Goal: Use online tool/utility: Utilize a website feature to perform a specific function

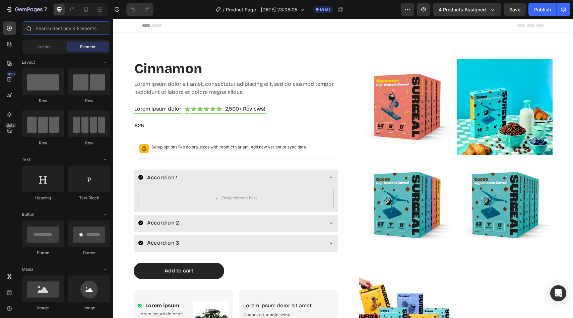
click at [74, 29] on input "text" at bounding box center [66, 27] width 88 height 13
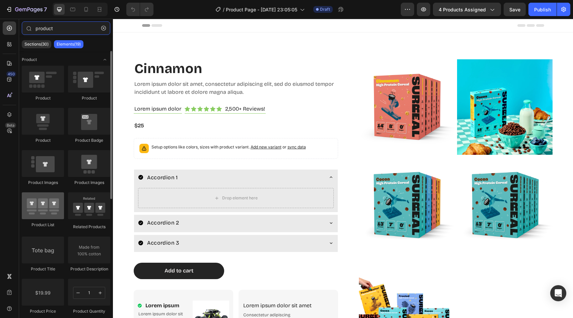
type input "product"
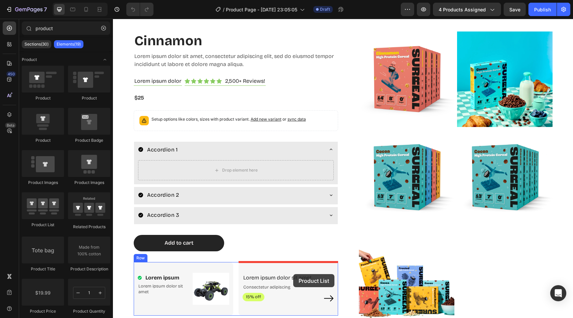
scroll to position [151, 0]
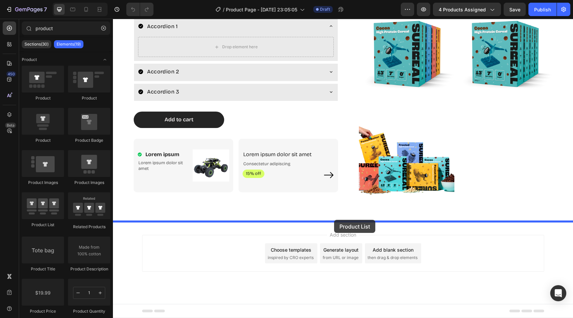
drag, startPoint x: 162, startPoint y: 230, endPoint x: 334, endPoint y: 220, distance: 172.1
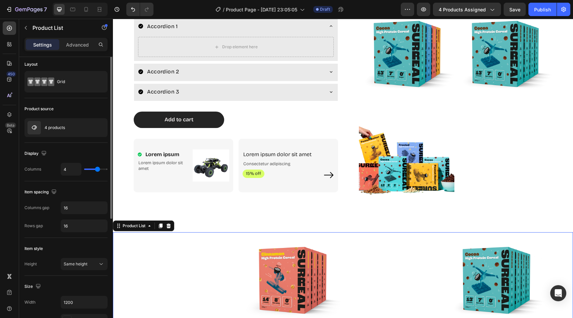
scroll to position [0, 0]
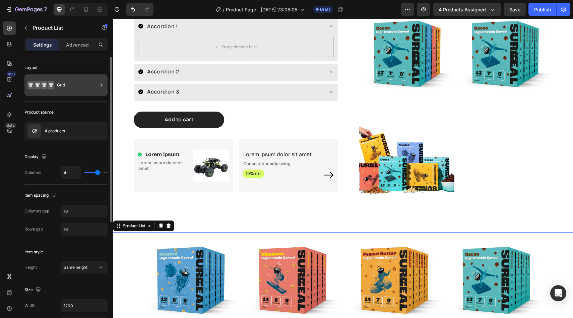
click at [83, 91] on div "Grid" at bounding box center [77, 84] width 41 height 15
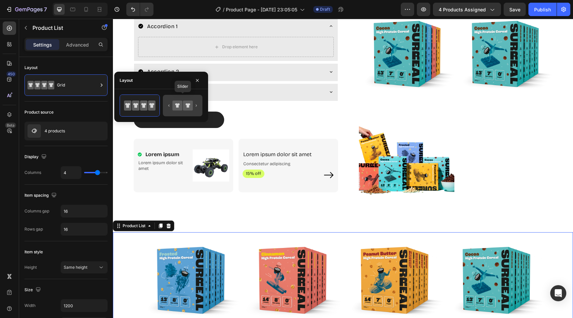
click at [179, 115] on div at bounding box center [183, 105] width 40 height 21
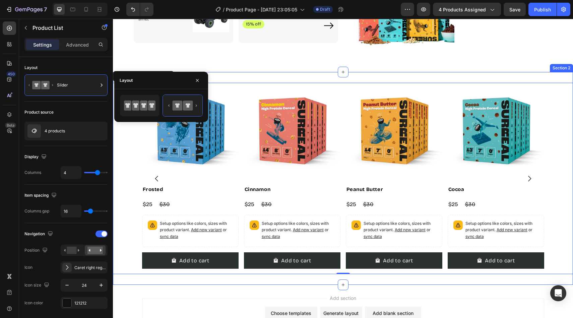
scroll to position [274, 0]
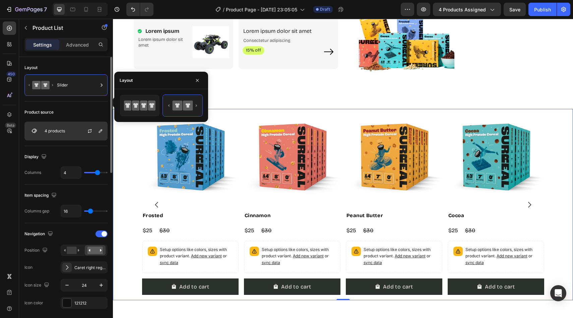
click at [75, 127] on div "4 products" at bounding box center [65, 131] width 83 height 19
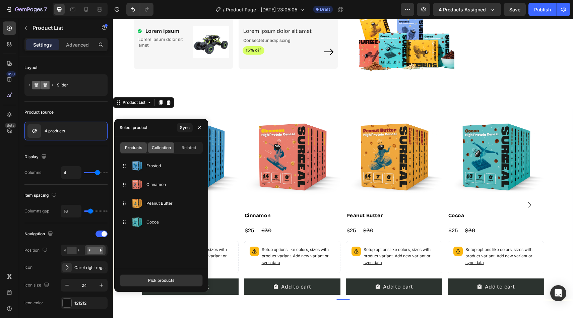
click at [160, 149] on span "Collection" at bounding box center [161, 148] width 19 height 6
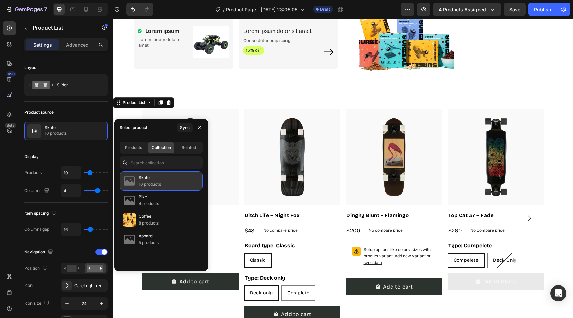
click at [162, 178] on div "Skate 10 products" at bounding box center [161, 180] width 83 height 19
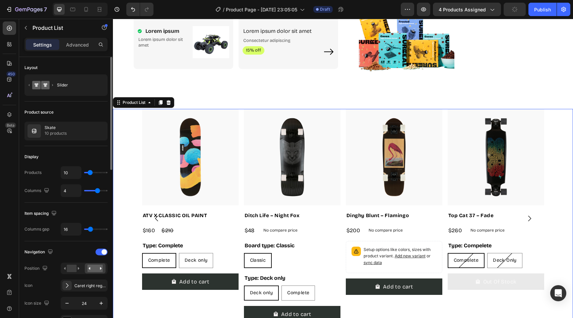
type input "18"
type input "24"
type input "30"
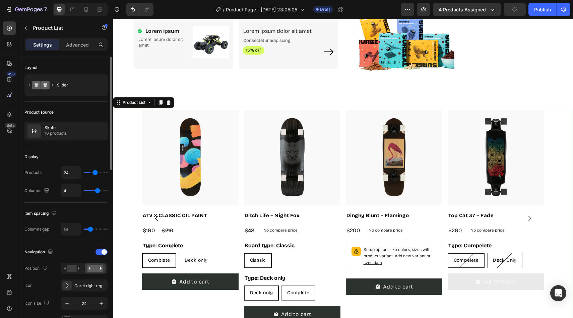
type input "30"
type input "36"
type input "42"
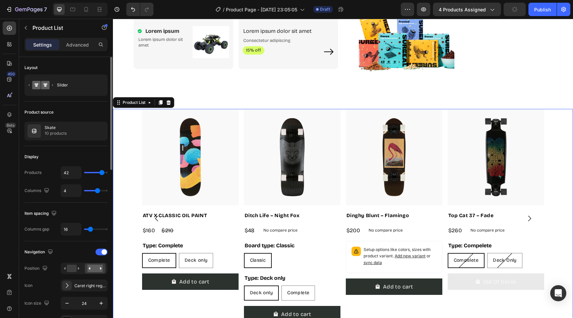
type input "47"
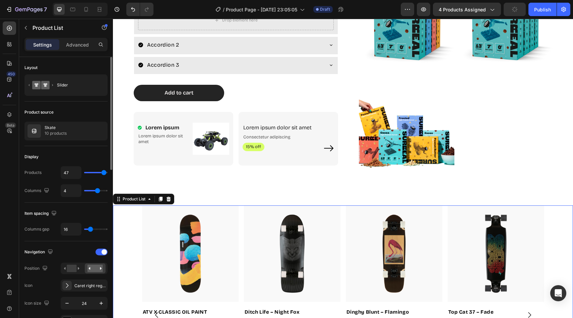
type input "50"
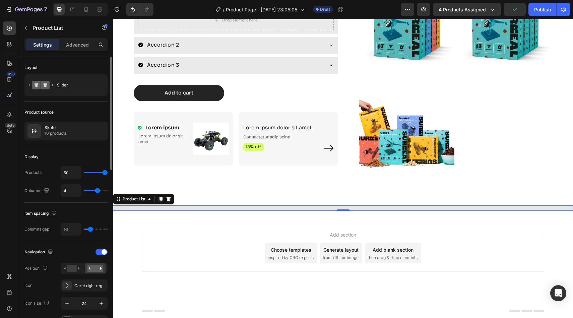
type input "48"
type input "43"
type input "38"
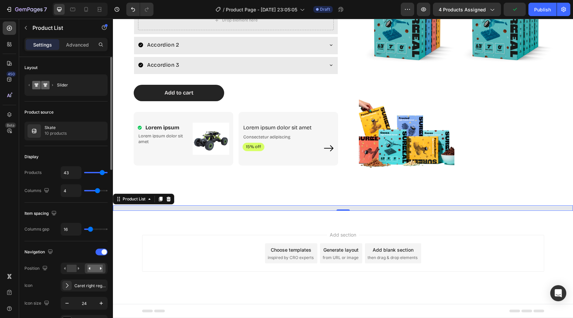
type input "38"
type input "34"
type input "30"
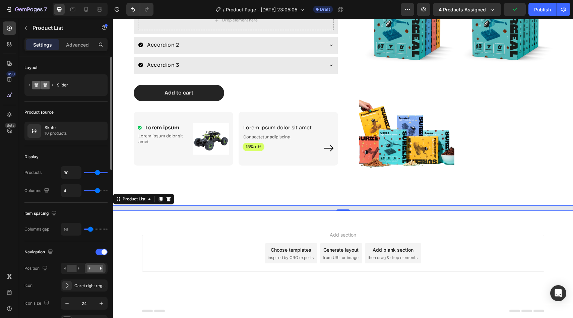
type input "27"
type input "25"
type input "24"
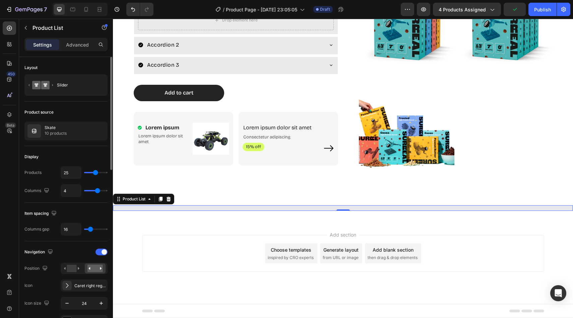
type input "24"
type input "23"
type input "24"
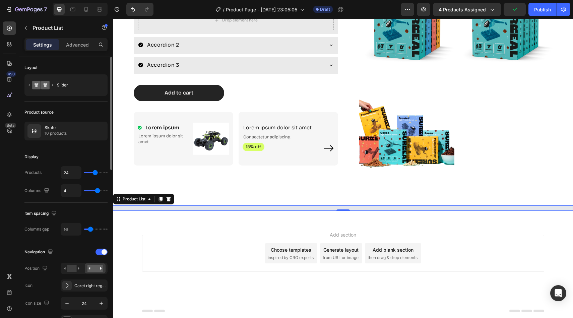
type input "25"
type input "26"
type input "27"
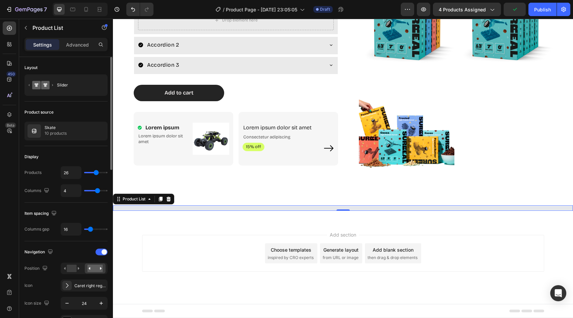
type input "27"
type input "28"
type input "27"
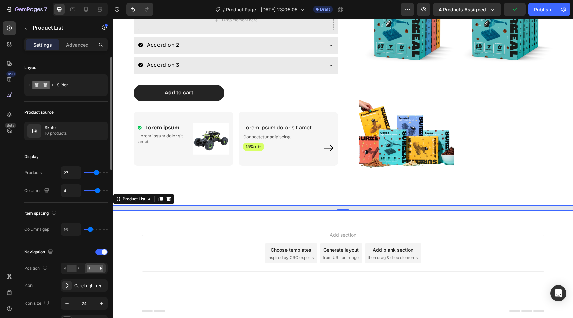
type input "26"
drag, startPoint x: 89, startPoint y: 173, endPoint x: 96, endPoint y: 176, distance: 7.4
type input "26"
click at [96, 173] on input "range" at bounding box center [95, 172] width 23 height 1
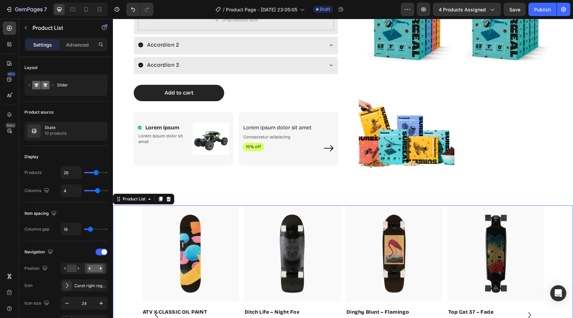
scroll to position [274, 0]
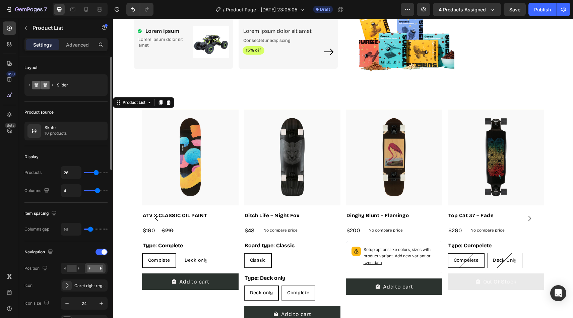
type input "50"
drag, startPoint x: 96, startPoint y: 172, endPoint x: 128, endPoint y: 167, distance: 31.5
type input "50"
click at [107, 172] on input "range" at bounding box center [95, 172] width 23 height 1
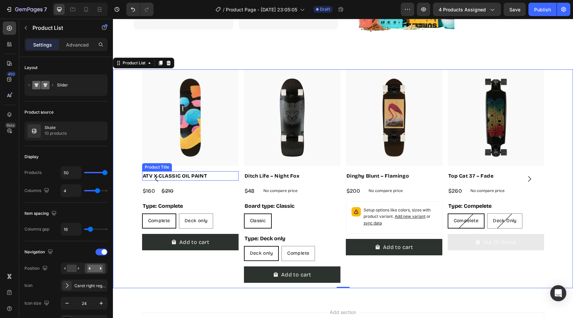
scroll to position [314, 0]
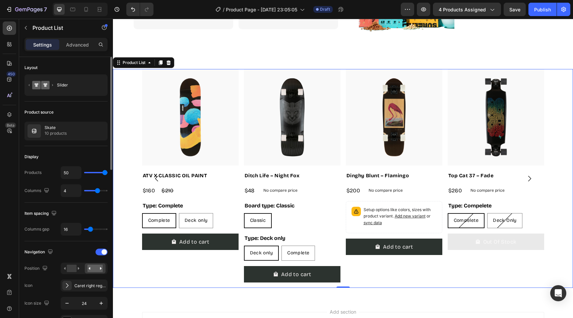
type input "2"
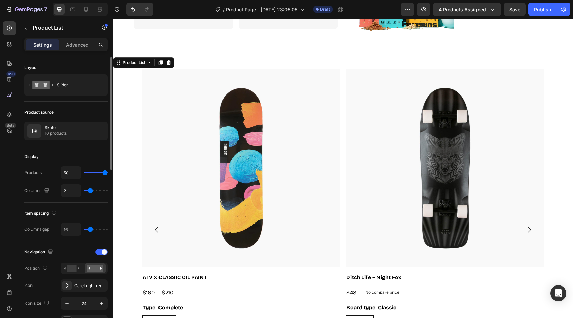
type input "1"
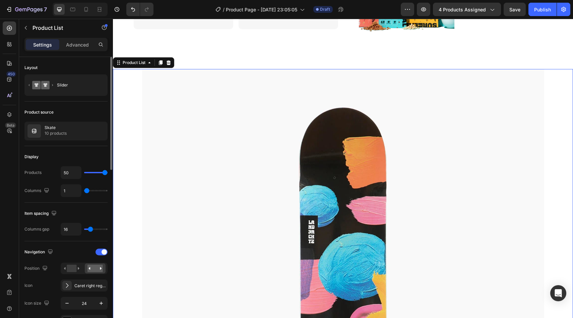
type input "4"
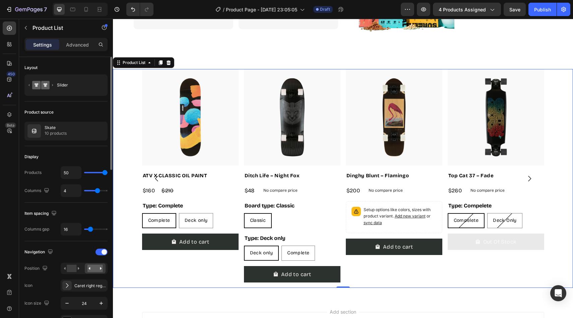
type input "3"
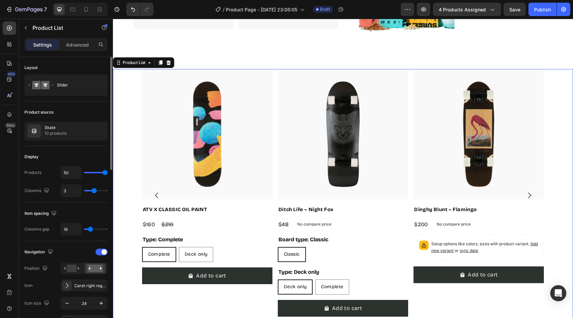
type input "4"
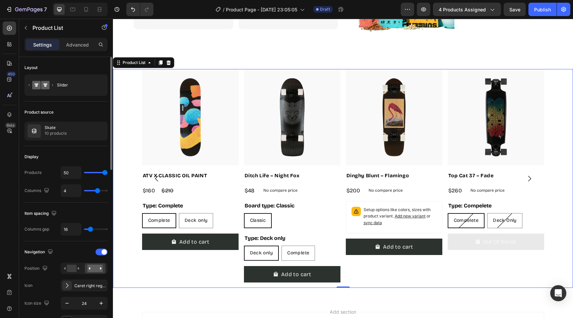
type input "3"
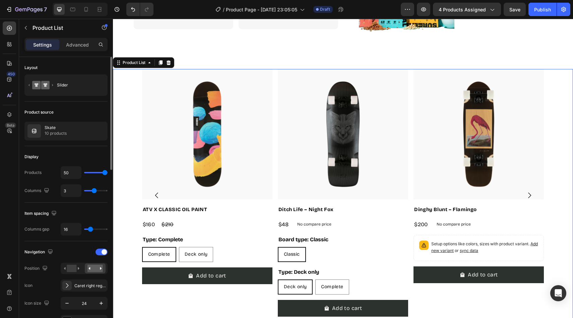
type input "4"
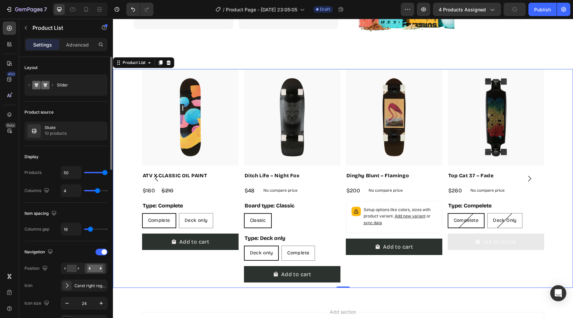
click at [97, 191] on input "range" at bounding box center [95, 190] width 23 height 1
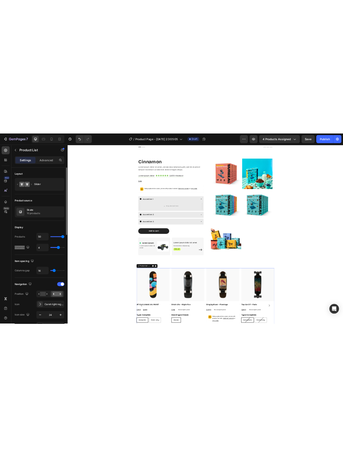
scroll to position [0, 0]
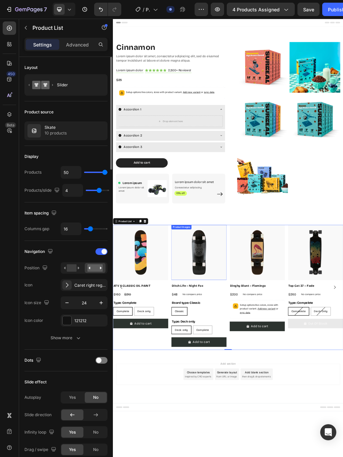
click at [55, 189] on icon "button" at bounding box center [57, 190] width 7 height 7
click at [60, 225] on icon "button" at bounding box center [59, 225] width 4 height 5
type input "100%"
type input "2"
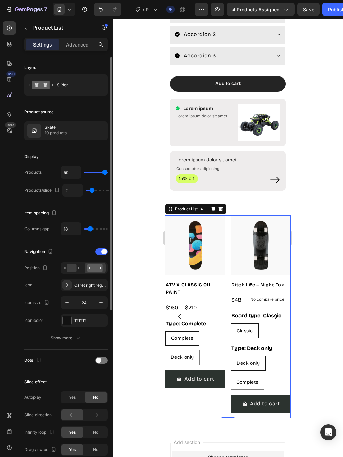
scroll to position [288, 0]
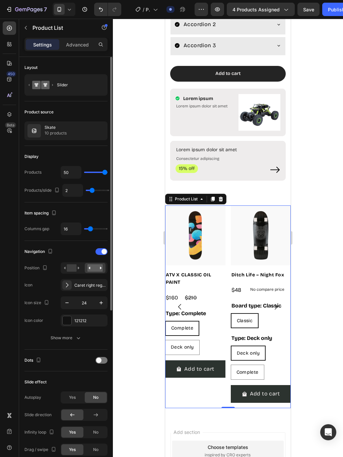
click at [57, 191] on icon "button" at bounding box center [57, 191] width 2 height 1
click at [60, 201] on icon "button" at bounding box center [58, 201] width 4 height 4
type input "1200"
type input "4"
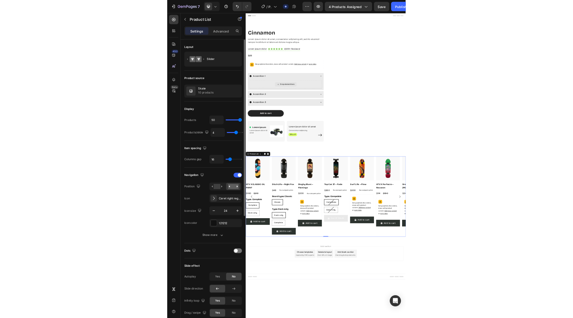
scroll to position [0, 0]
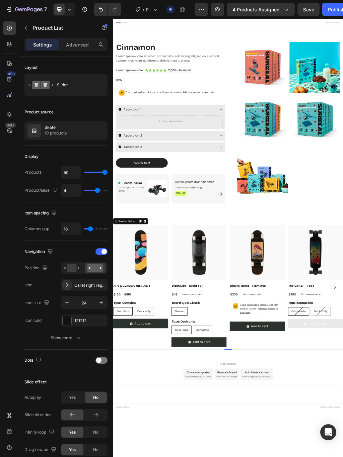
click at [26, 28] on icon "button" at bounding box center [25, 27] width 5 height 5
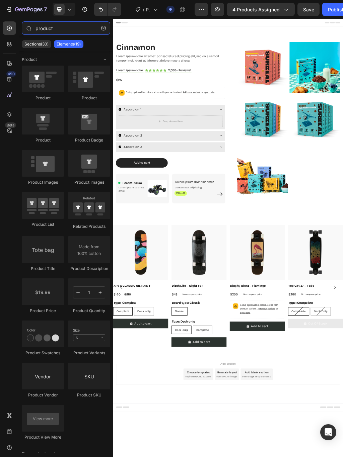
click at [45, 30] on input "product" at bounding box center [66, 27] width 88 height 13
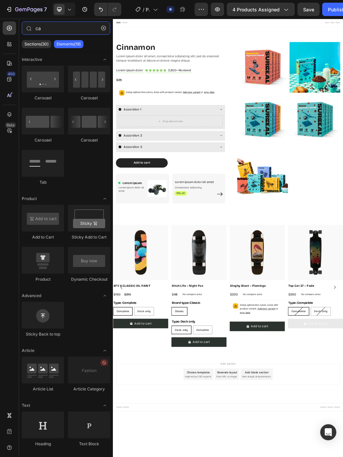
type input "ca"
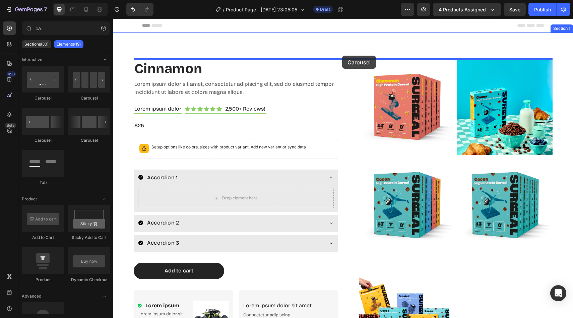
drag, startPoint x: 205, startPoint y: 101, endPoint x: 342, endPoint y: 56, distance: 144.5
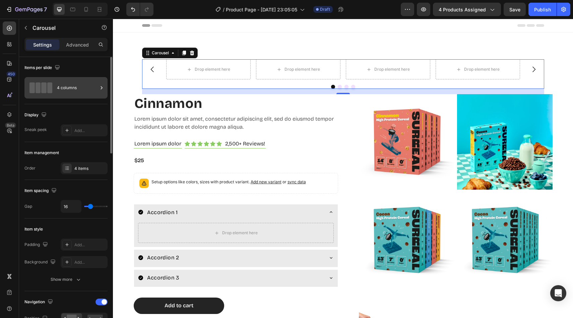
click at [72, 84] on div "4 columns" at bounding box center [77, 87] width 41 height 15
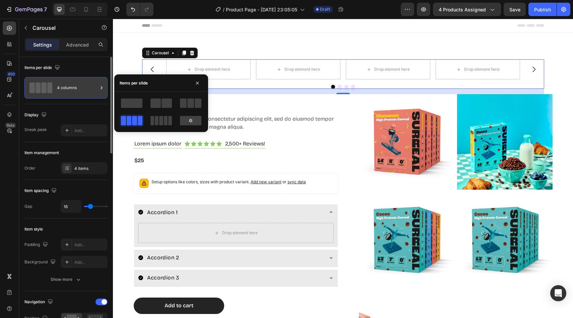
click at [72, 84] on div "4 columns" at bounding box center [77, 87] width 41 height 15
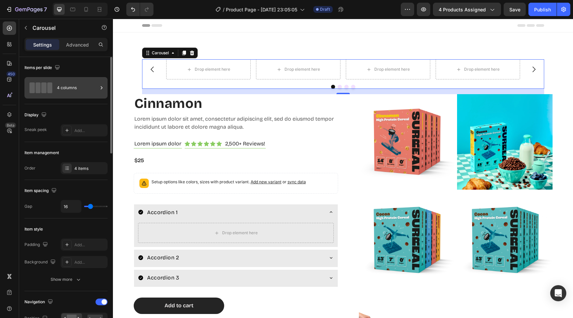
click at [72, 84] on div "4 columns" at bounding box center [77, 87] width 41 height 15
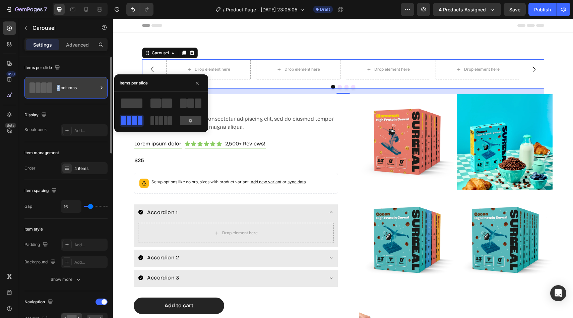
click at [72, 84] on div "4 columns" at bounding box center [77, 87] width 41 height 15
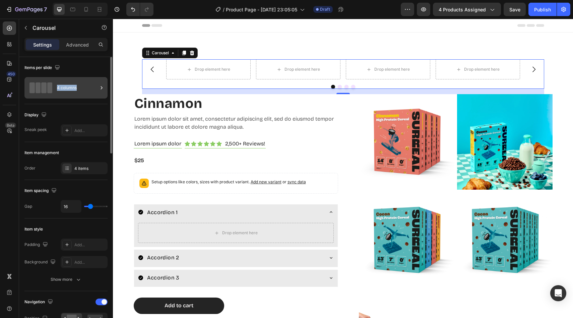
click at [72, 84] on div "4 columns" at bounding box center [77, 87] width 41 height 15
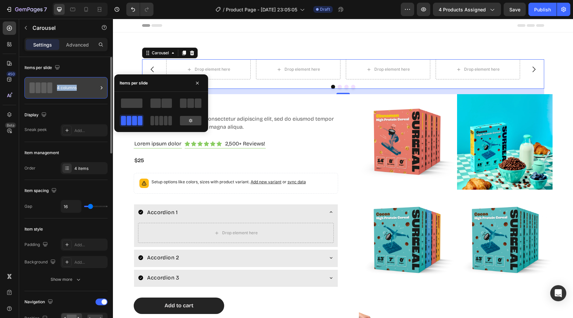
click at [72, 84] on div "4 columns" at bounding box center [77, 87] width 41 height 15
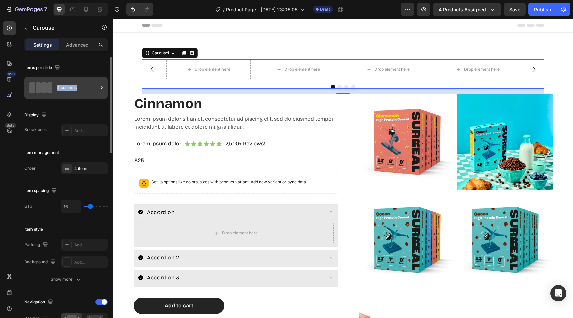
click at [72, 84] on div "4 columns" at bounding box center [77, 87] width 41 height 15
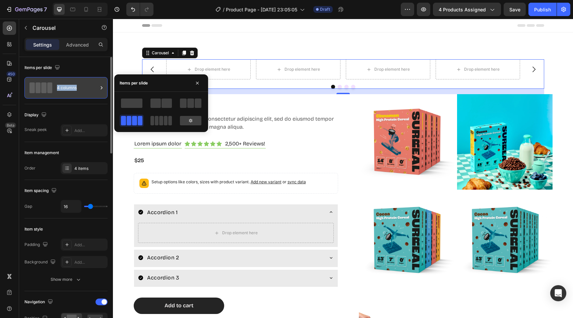
click at [72, 84] on div "4 columns" at bounding box center [77, 87] width 41 height 15
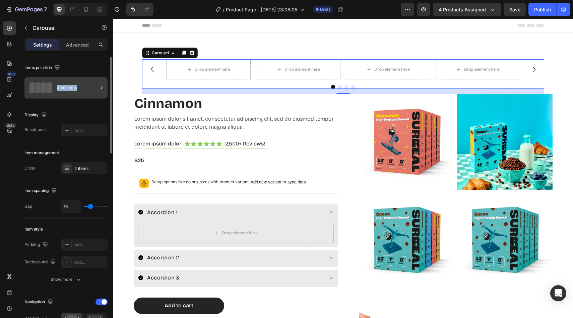
click at [72, 84] on div "4 columns" at bounding box center [77, 87] width 41 height 15
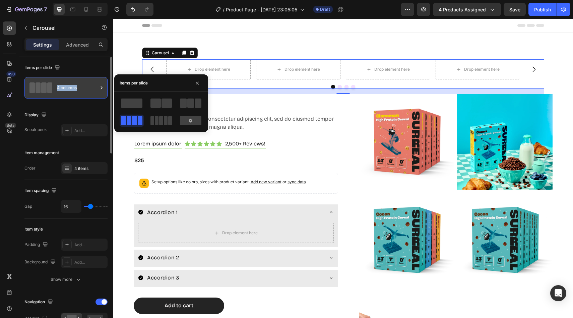
click at [72, 84] on div "4 columns" at bounding box center [77, 87] width 41 height 15
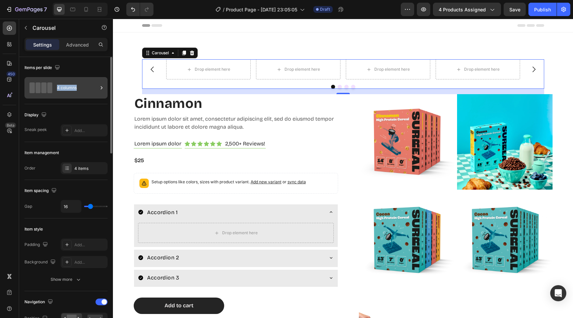
click at [72, 84] on div "4 columns" at bounding box center [77, 87] width 41 height 15
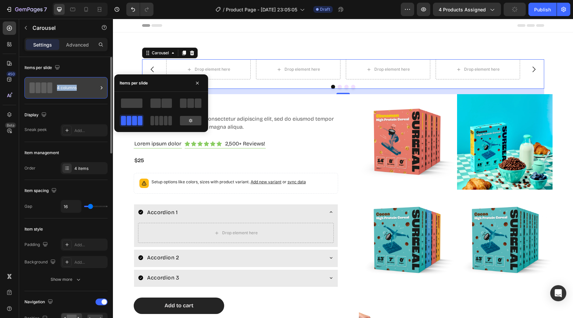
click at [72, 84] on div "4 columns" at bounding box center [77, 87] width 41 height 15
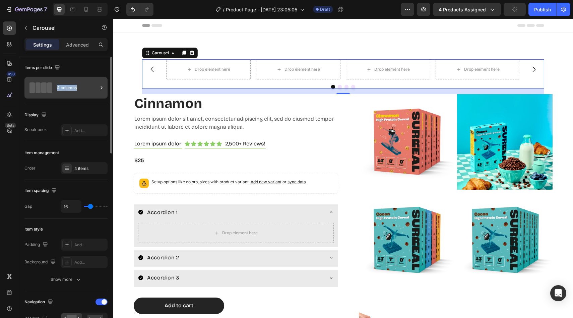
click at [72, 84] on div "4 columns" at bounding box center [77, 87] width 41 height 15
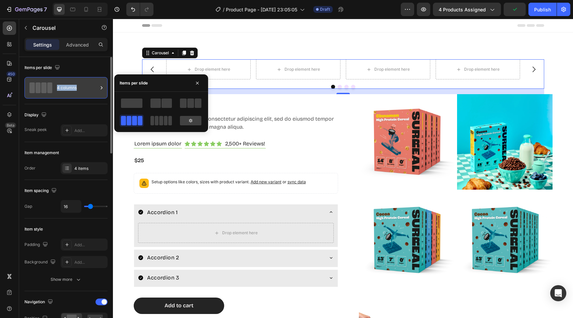
click at [72, 84] on div "4 columns" at bounding box center [77, 87] width 41 height 15
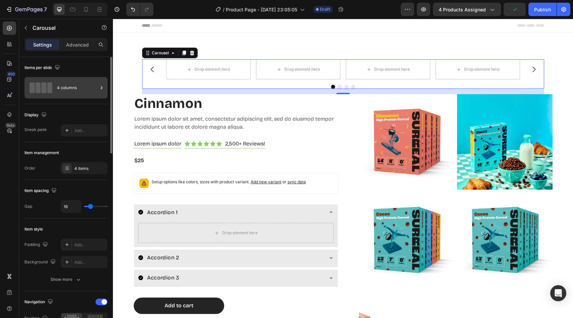
click at [72, 84] on div "4 columns" at bounding box center [77, 87] width 41 height 15
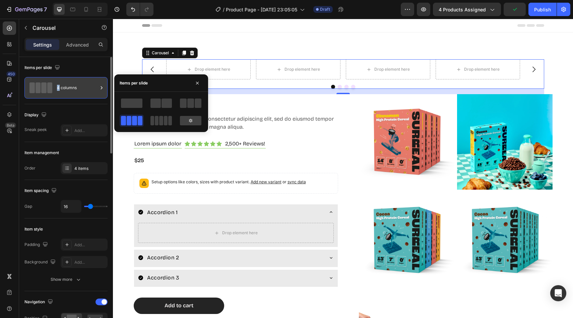
click at [72, 84] on div "4 columns" at bounding box center [77, 87] width 41 height 15
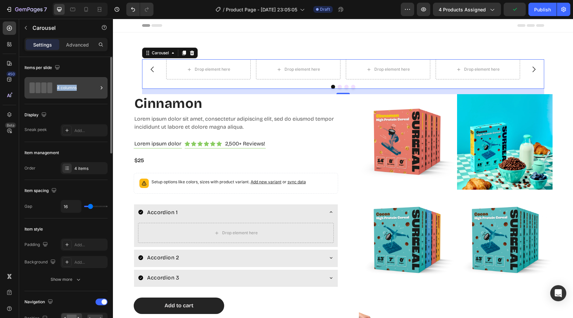
click at [72, 84] on div "4 columns" at bounding box center [77, 87] width 41 height 15
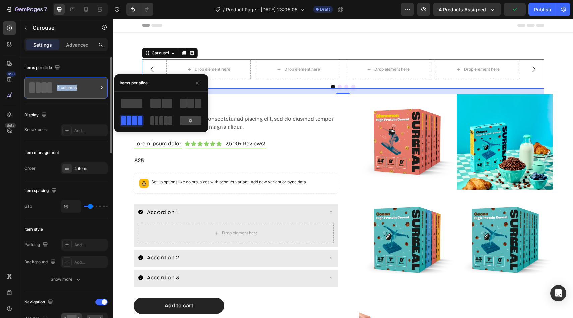
click at [72, 84] on div "4 columns" at bounding box center [77, 87] width 41 height 15
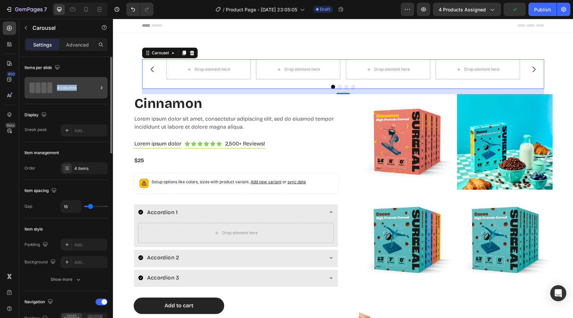
click at [72, 84] on div "4 columns" at bounding box center [77, 87] width 41 height 15
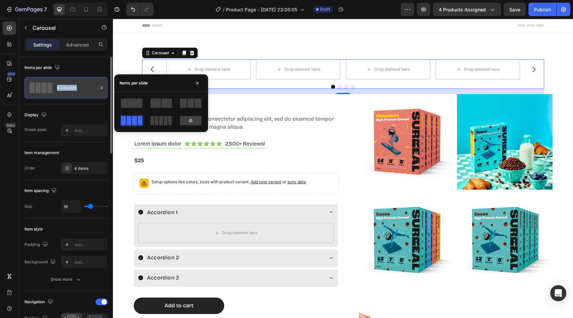
click at [72, 84] on div "4 columns" at bounding box center [77, 87] width 41 height 15
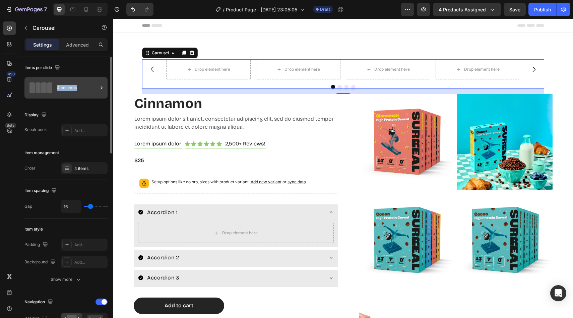
click at [72, 84] on div "4 columns" at bounding box center [77, 87] width 41 height 15
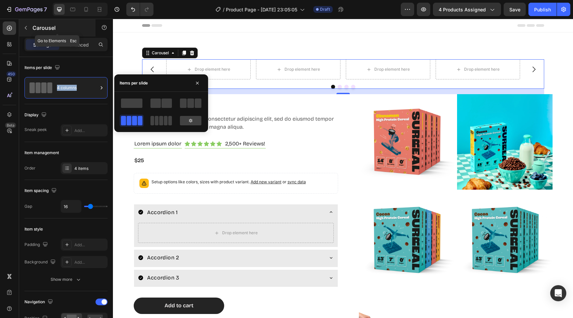
click at [28, 25] on button "button" at bounding box center [25, 27] width 11 height 11
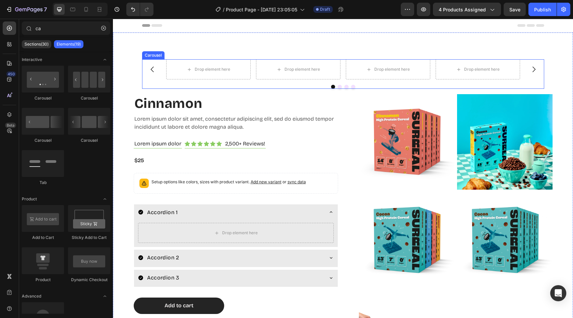
click at [306, 88] on div at bounding box center [343, 87] width 402 height 4
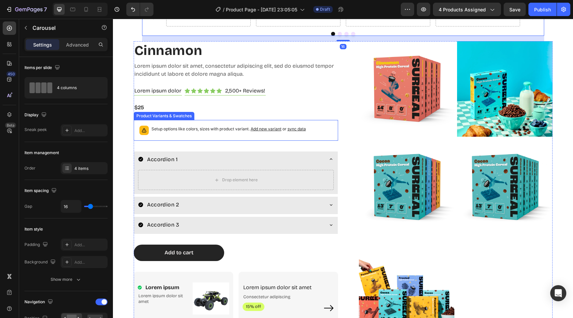
scroll to position [213, 0]
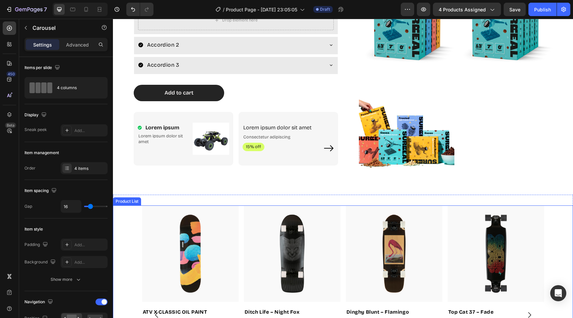
click at [343, 211] on div "Product Images ATV X CLASSIC OIL PAINT Product Title $160 Product Price Product…" at bounding box center [343, 314] width 402 height 219
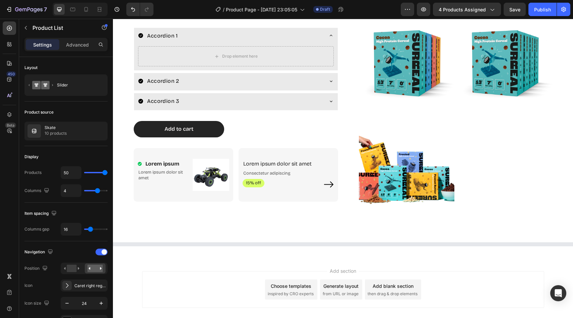
scroll to position [0, 0]
